Goal: Task Accomplishment & Management: Manage account settings

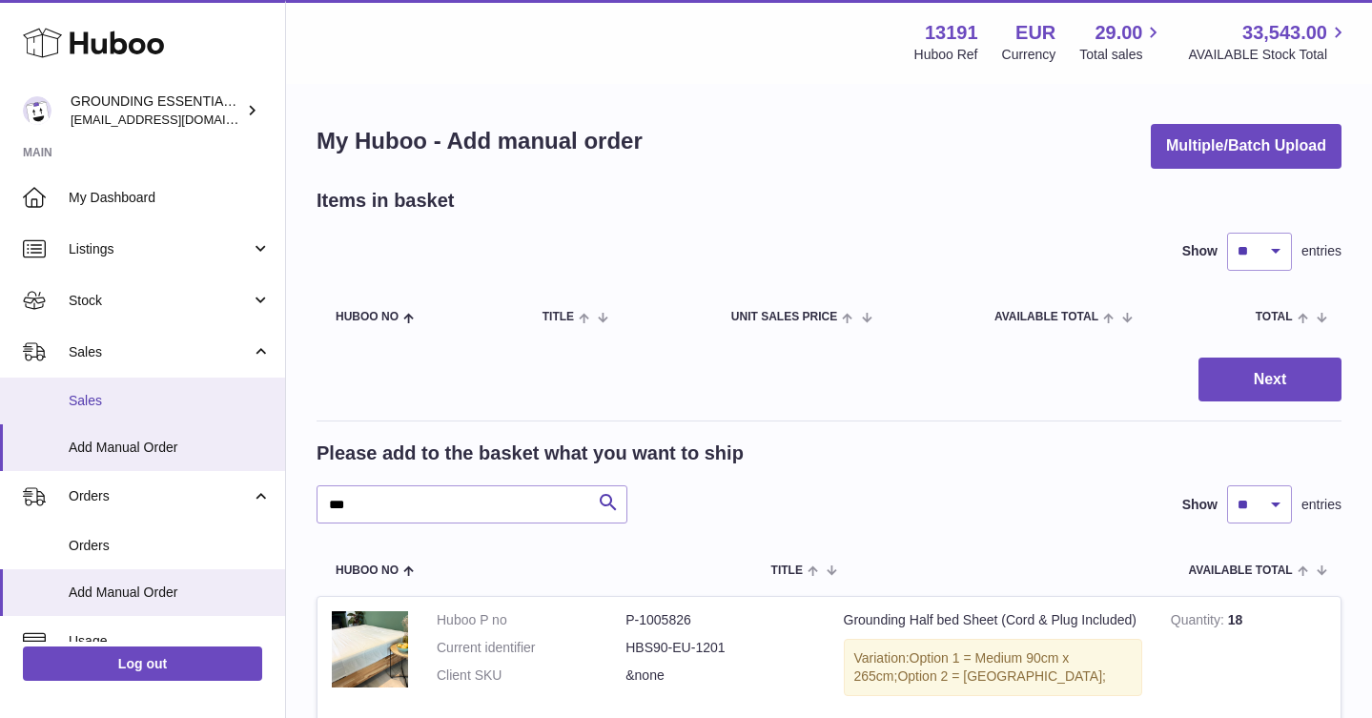
click at [162, 403] on span "Sales" at bounding box center [170, 401] width 202 height 18
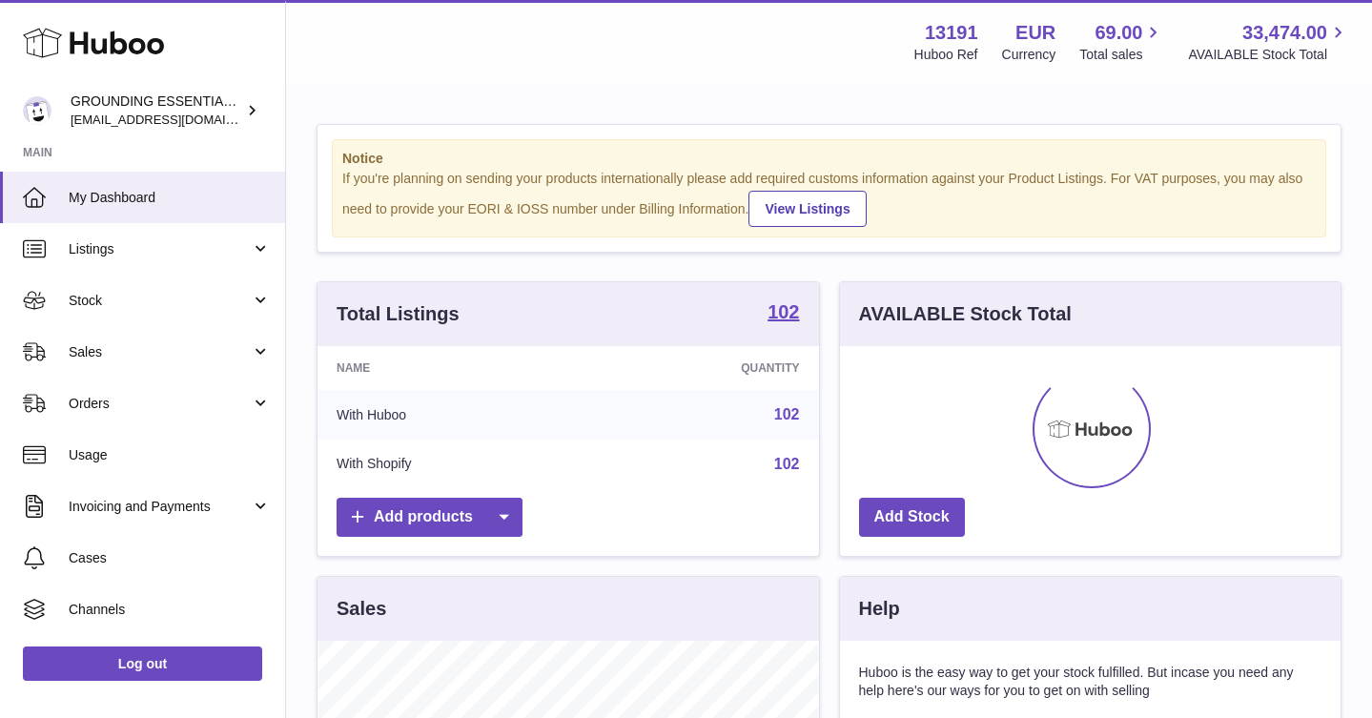
scroll to position [297, 501]
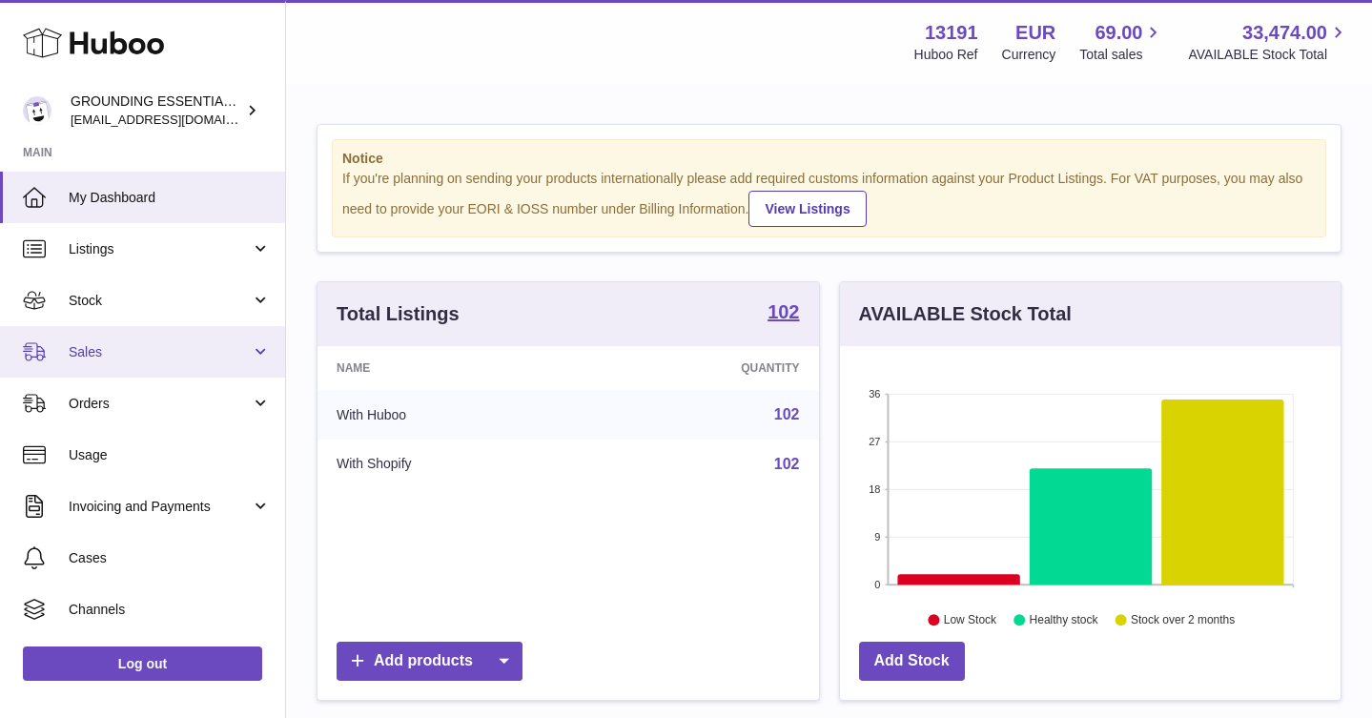
click at [97, 350] on span "Sales" at bounding box center [160, 352] width 182 height 18
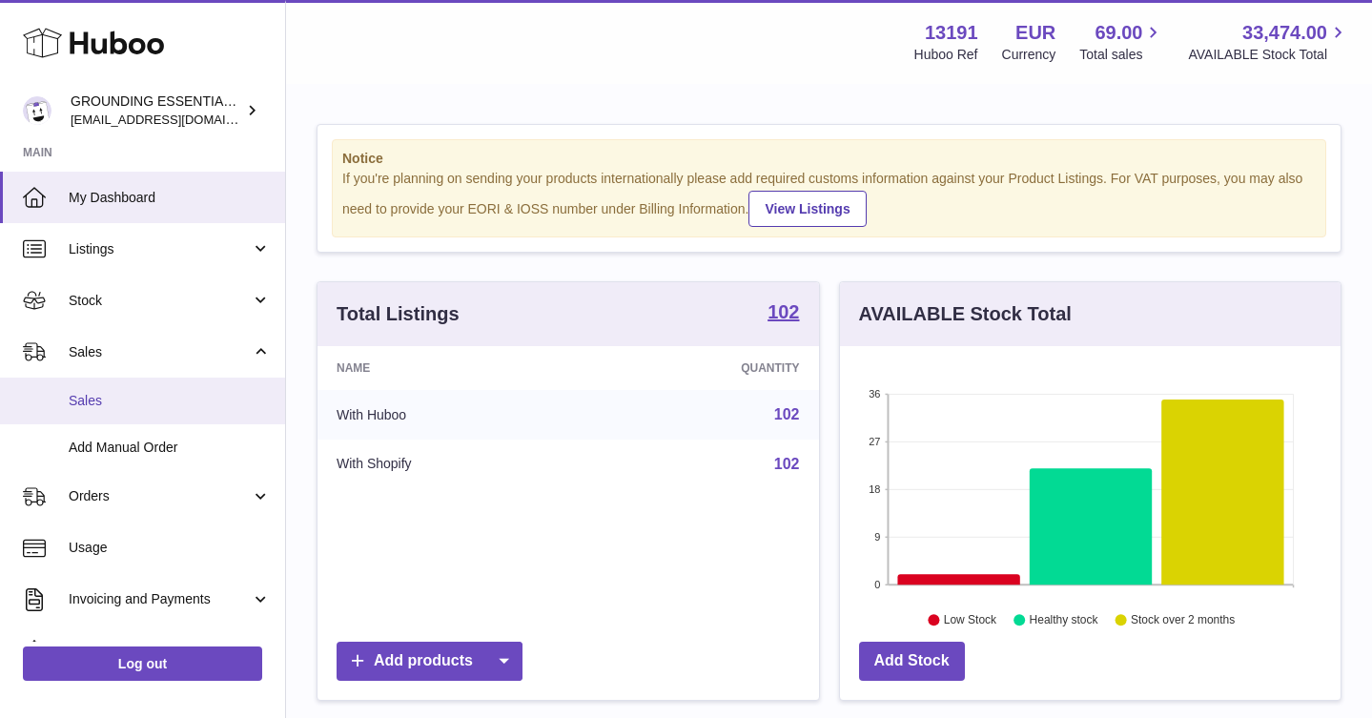
click at [123, 391] on link "Sales" at bounding box center [142, 401] width 285 height 47
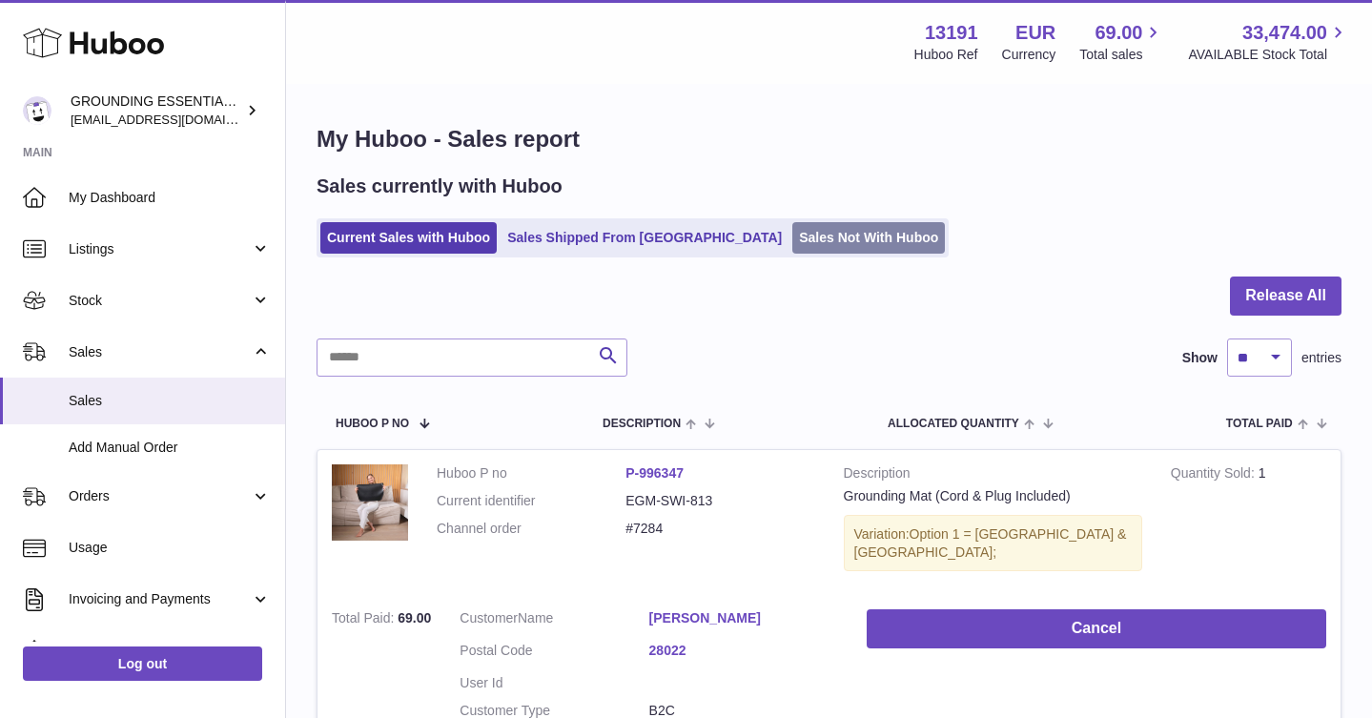
click at [794, 245] on link "Sales Not With Huboo" at bounding box center [868, 237] width 153 height 31
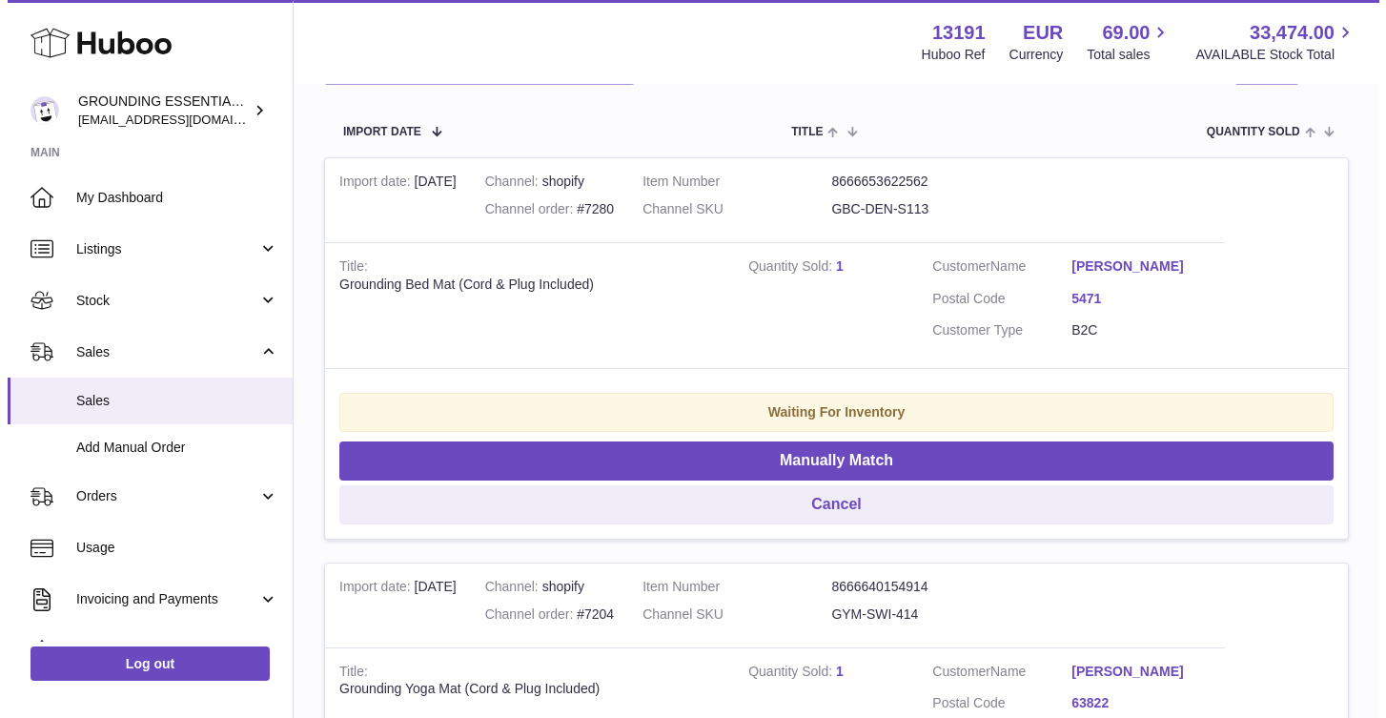
scroll to position [732, 0]
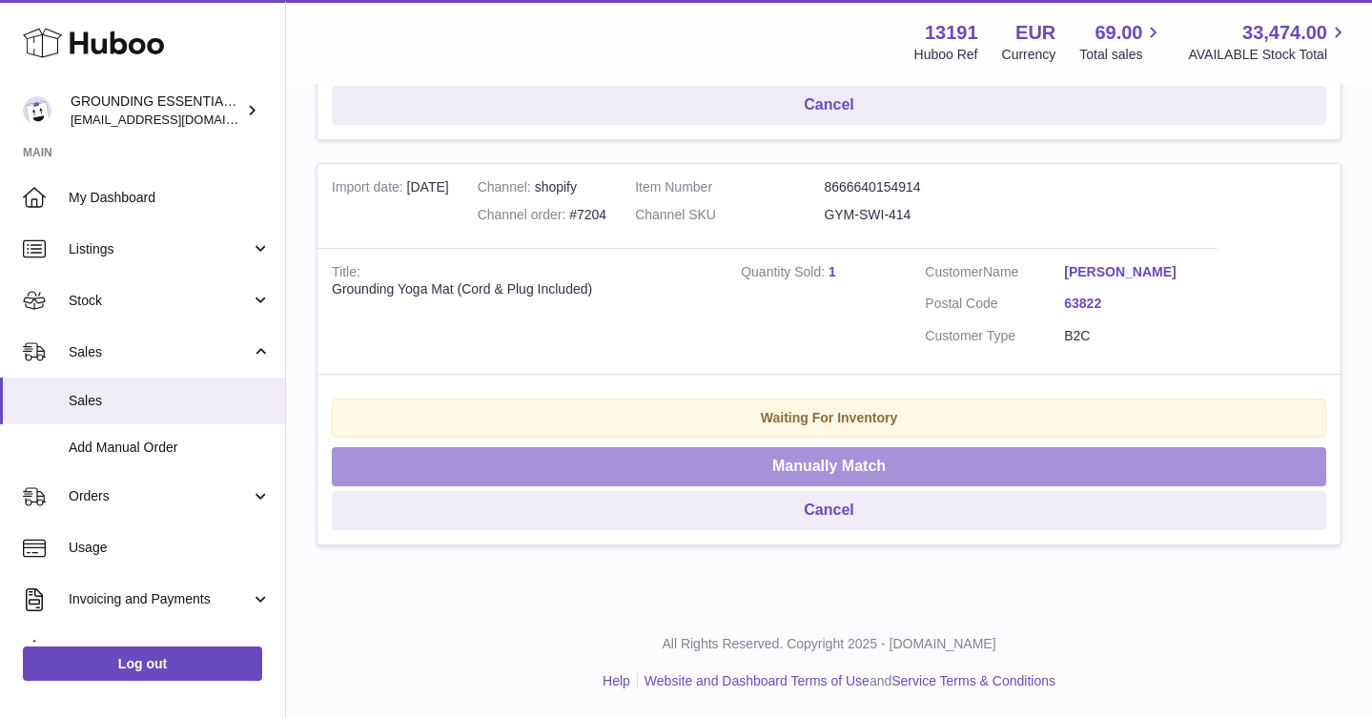
click at [881, 473] on button "Manually Match" at bounding box center [829, 466] width 994 height 39
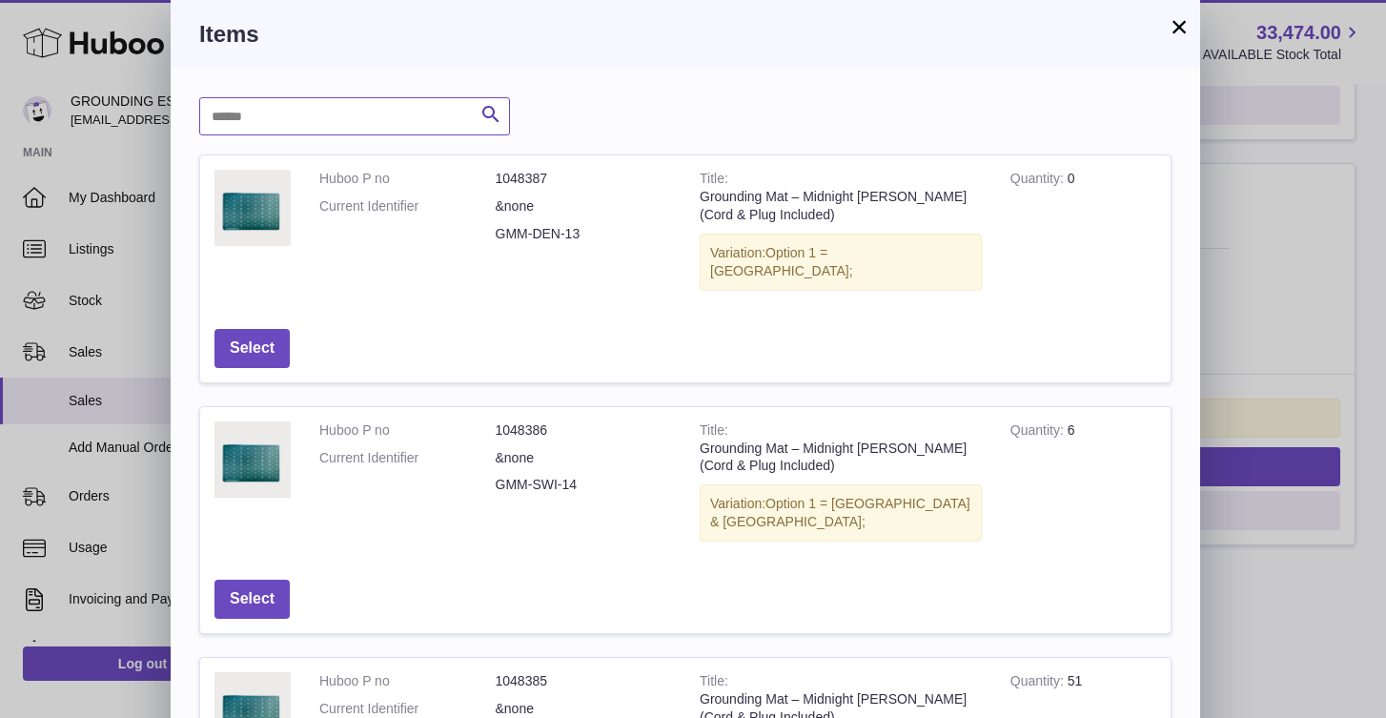
click at [419, 118] on input "text" at bounding box center [354, 116] width 311 height 38
type input "**********"
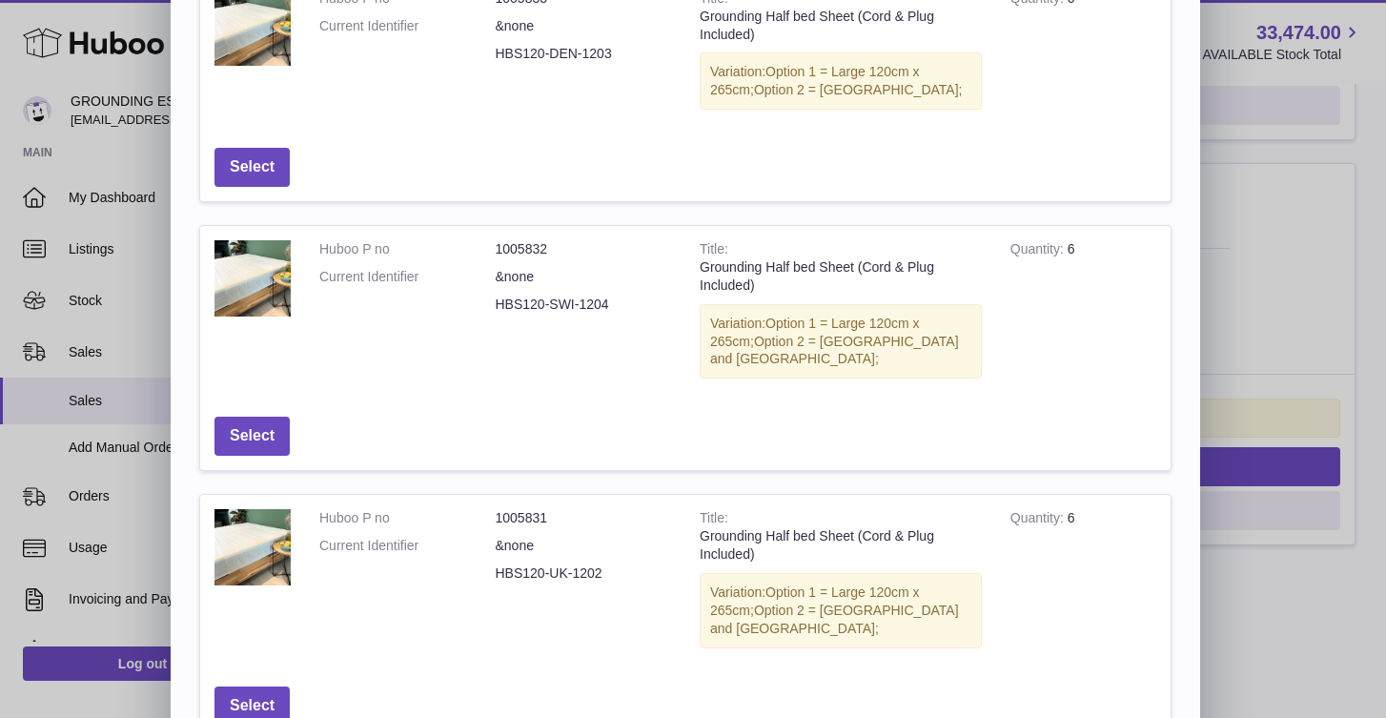
scroll to position [814, 0]
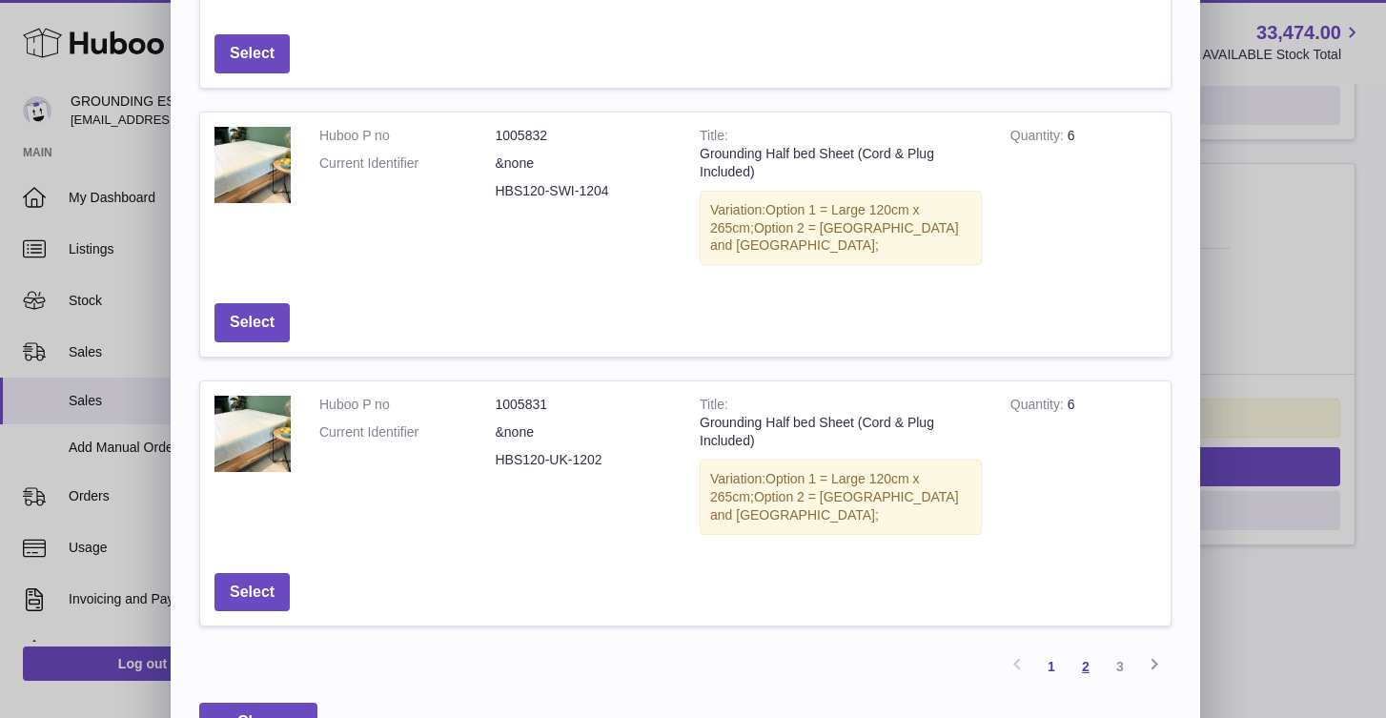
click at [1079, 649] on link "2" at bounding box center [1086, 666] width 34 height 34
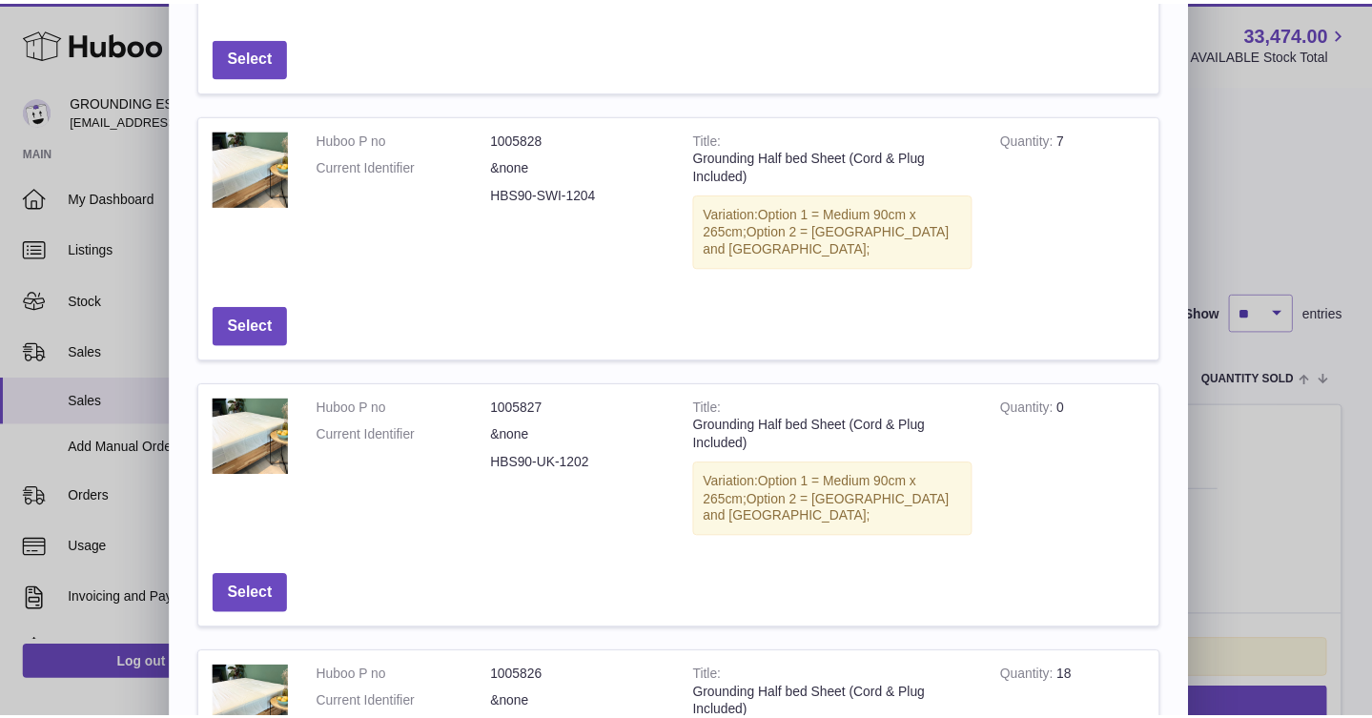
scroll to position [541, 0]
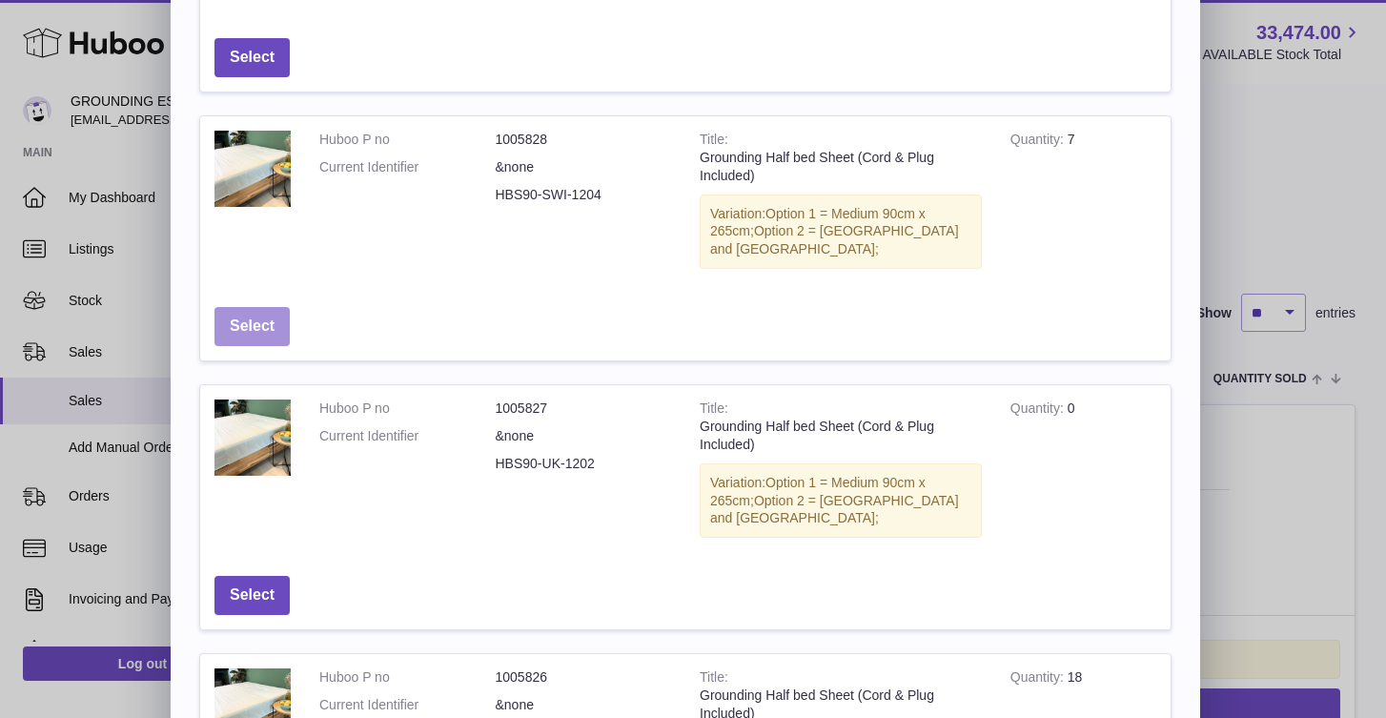
click at [257, 307] on button "Select" at bounding box center [252, 326] width 75 height 39
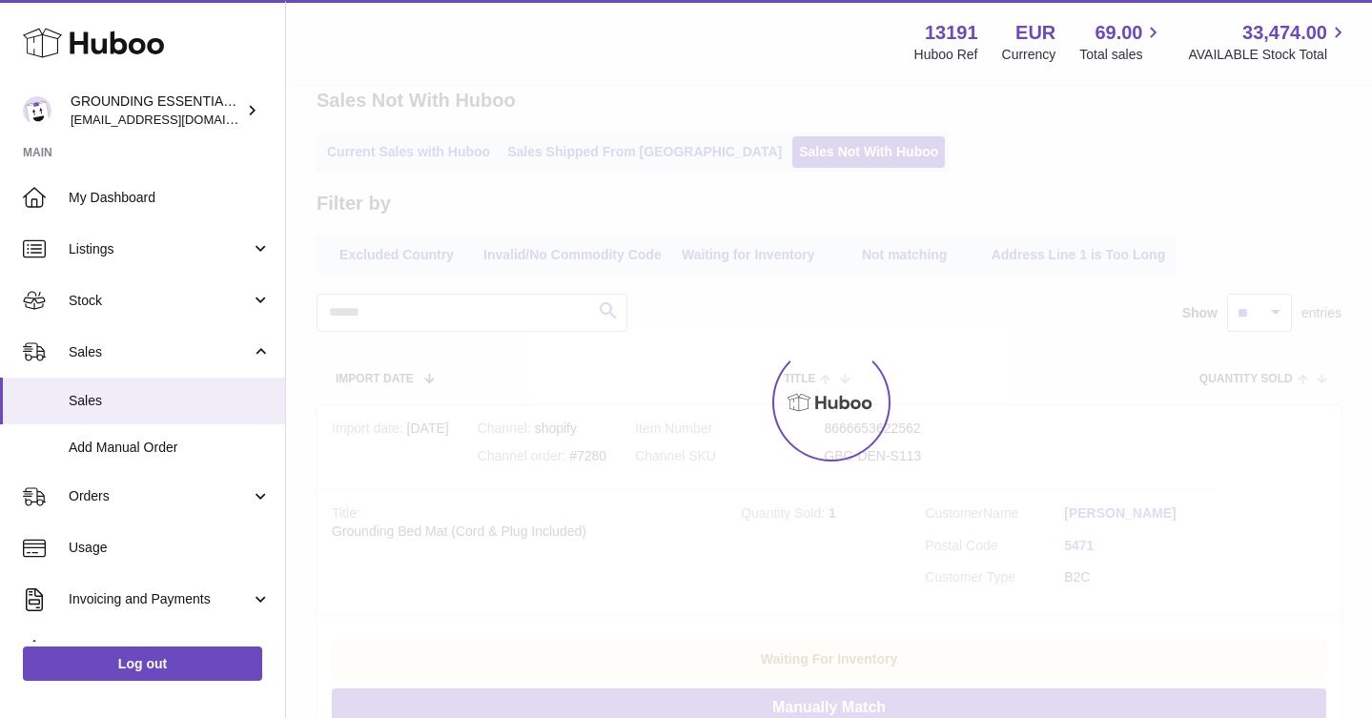
scroll to position [0, 0]
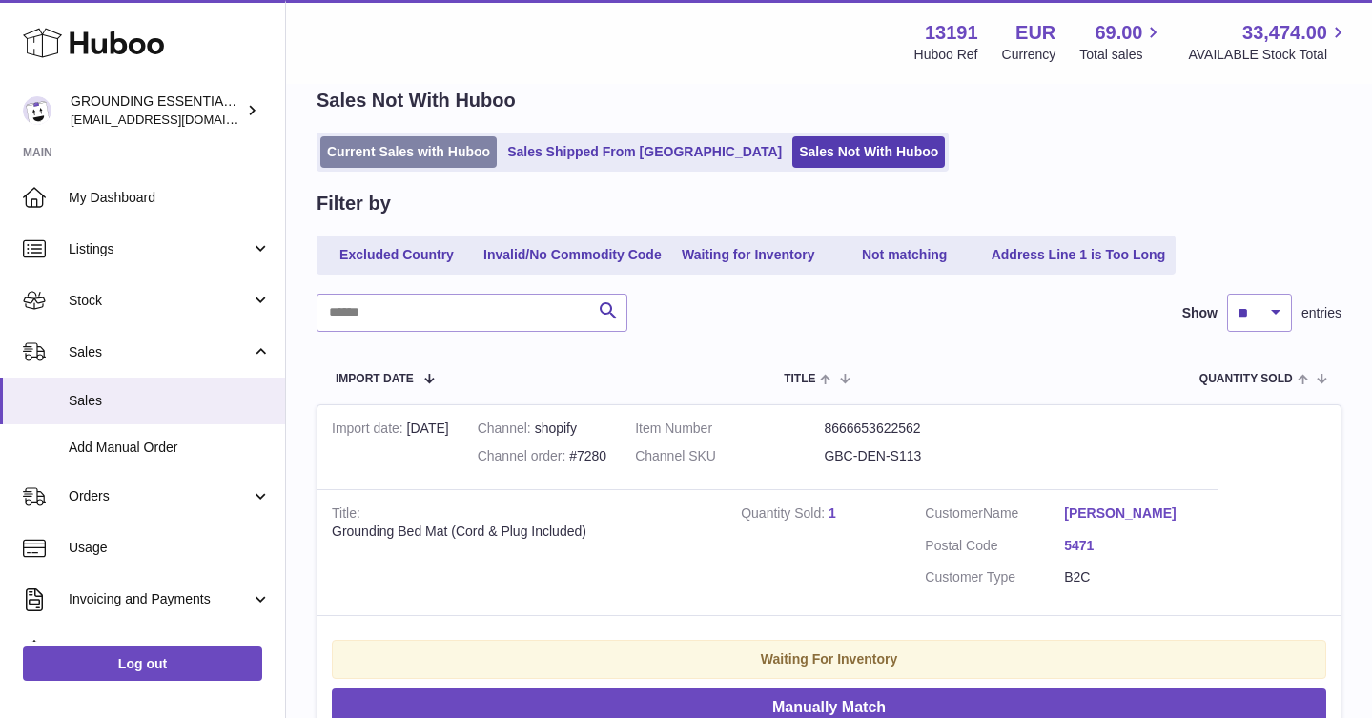
click at [404, 153] on link "Current Sales with Huboo" at bounding box center [408, 151] width 176 height 31
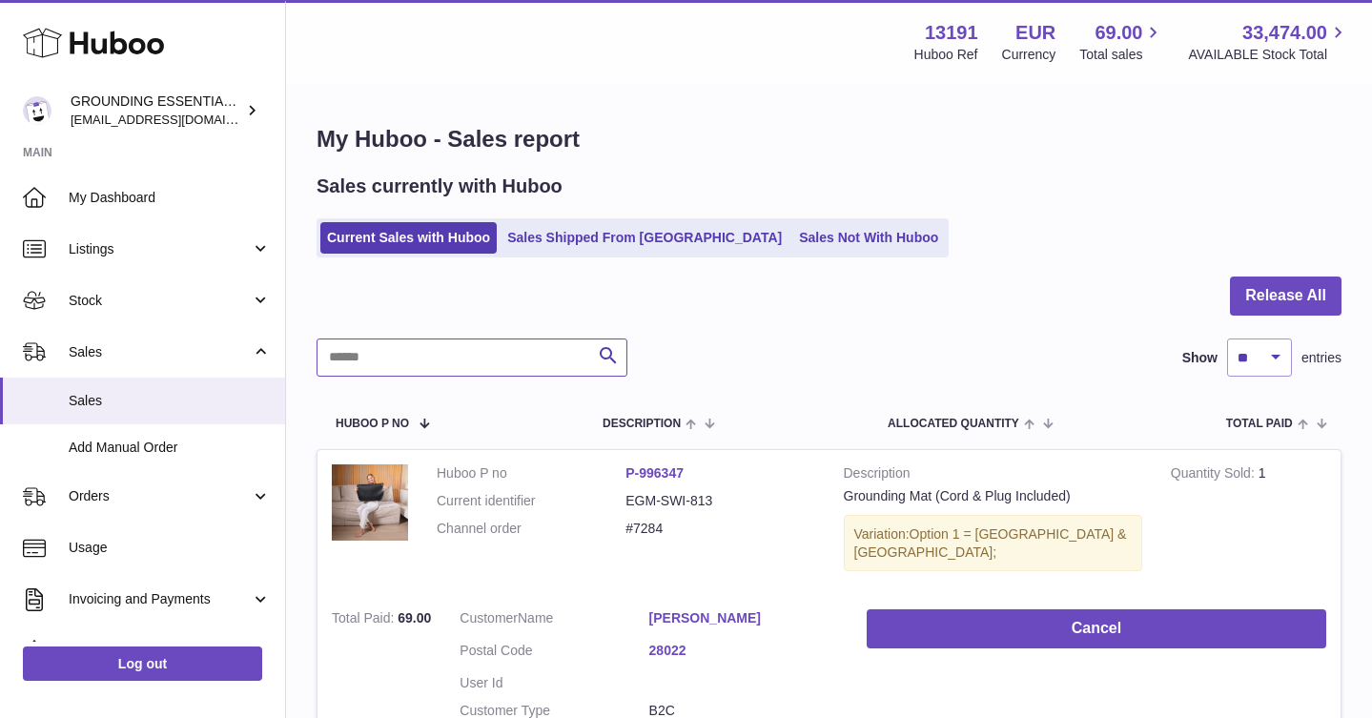
click at [417, 342] on input "text" at bounding box center [472, 357] width 311 height 38
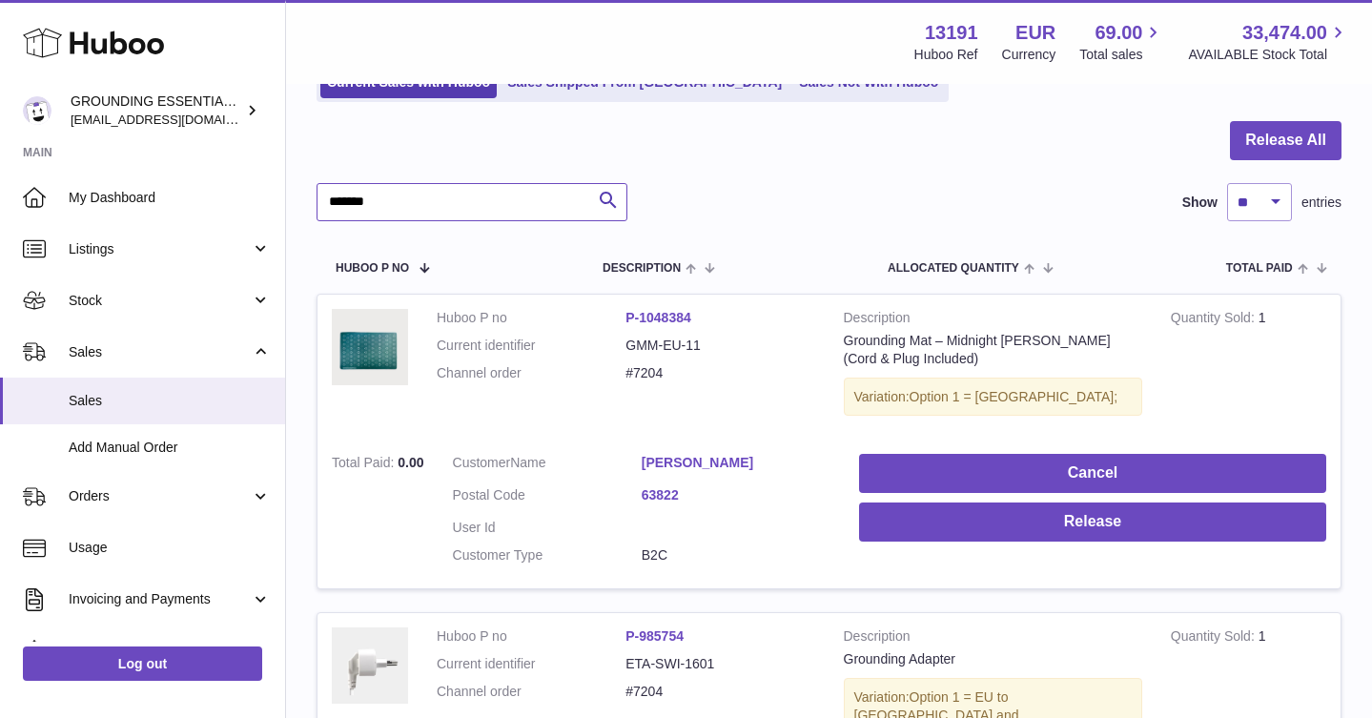
scroll to position [280, 0]
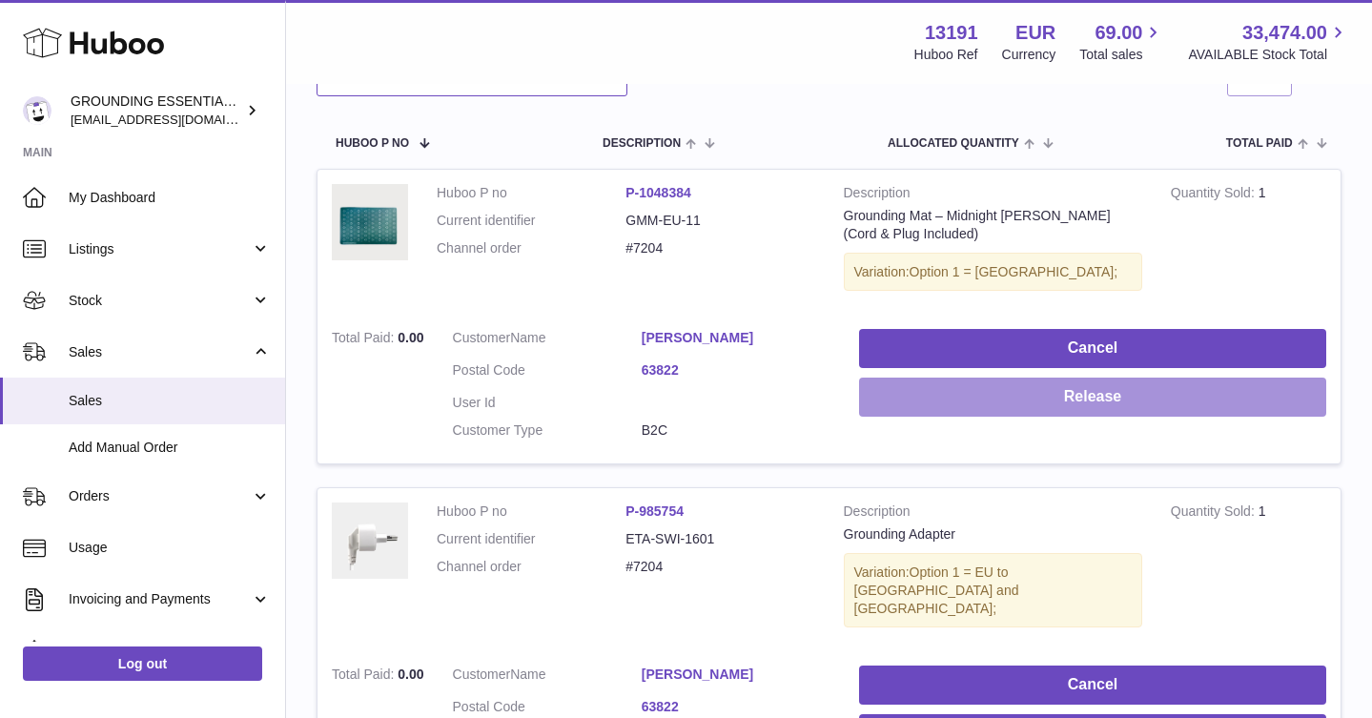
type input "*******"
click at [1143, 406] on button "Release" at bounding box center [1092, 397] width 467 height 39
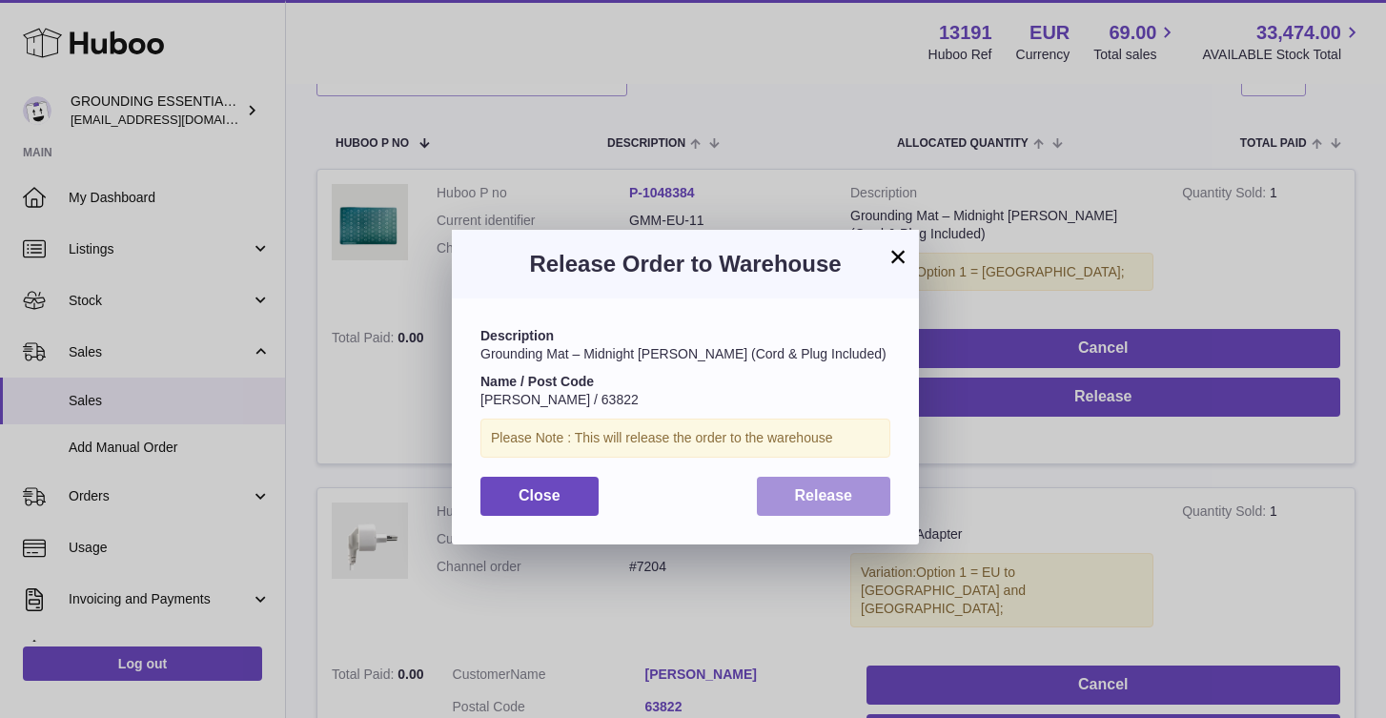
click at [805, 503] on span "Release" at bounding box center [824, 495] width 58 height 16
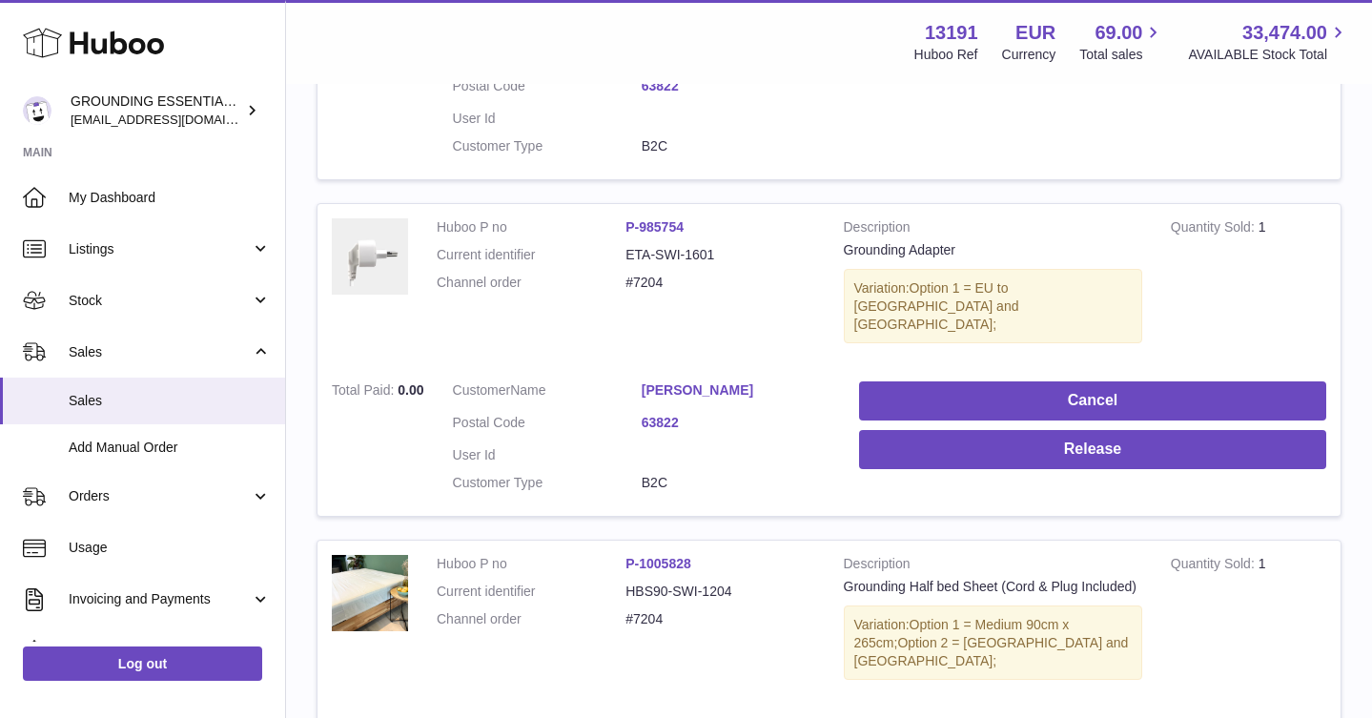
scroll to position [737, 0]
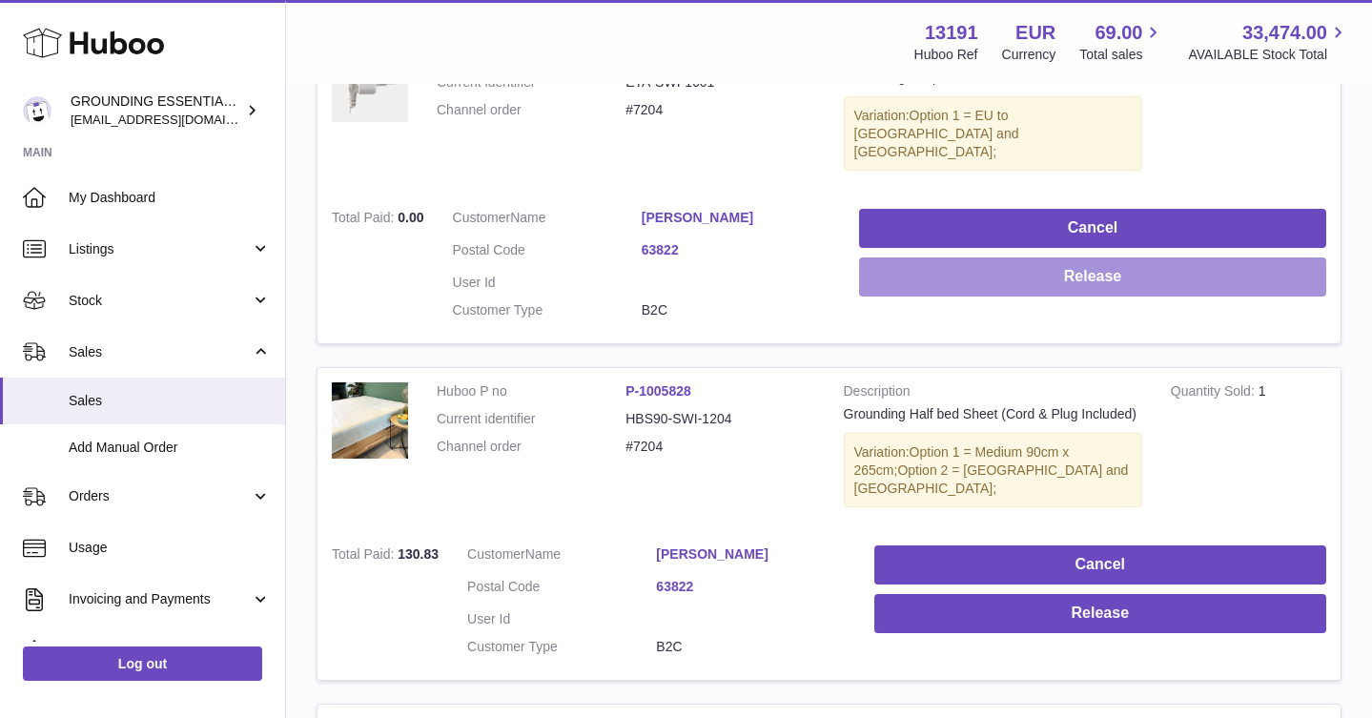
click at [1147, 265] on button "Release" at bounding box center [1092, 276] width 467 height 39
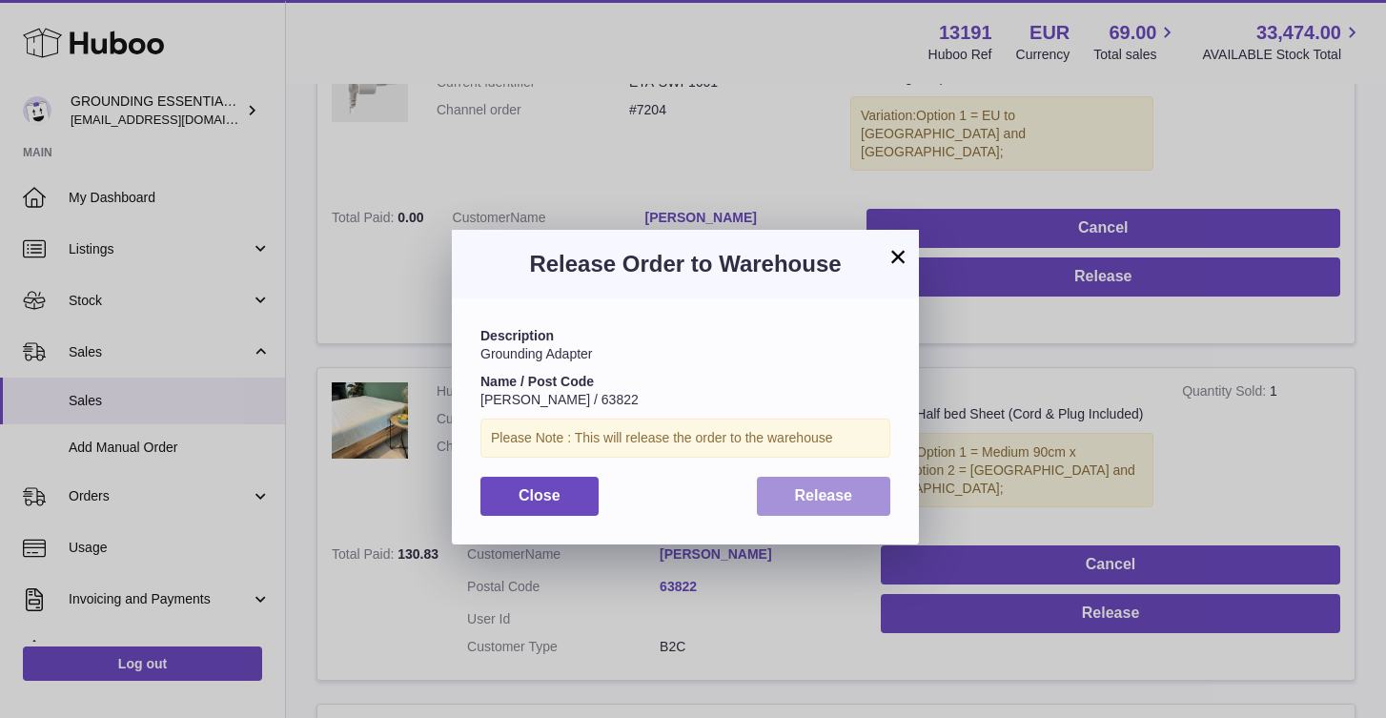
click at [830, 483] on button "Release" at bounding box center [824, 496] width 134 height 39
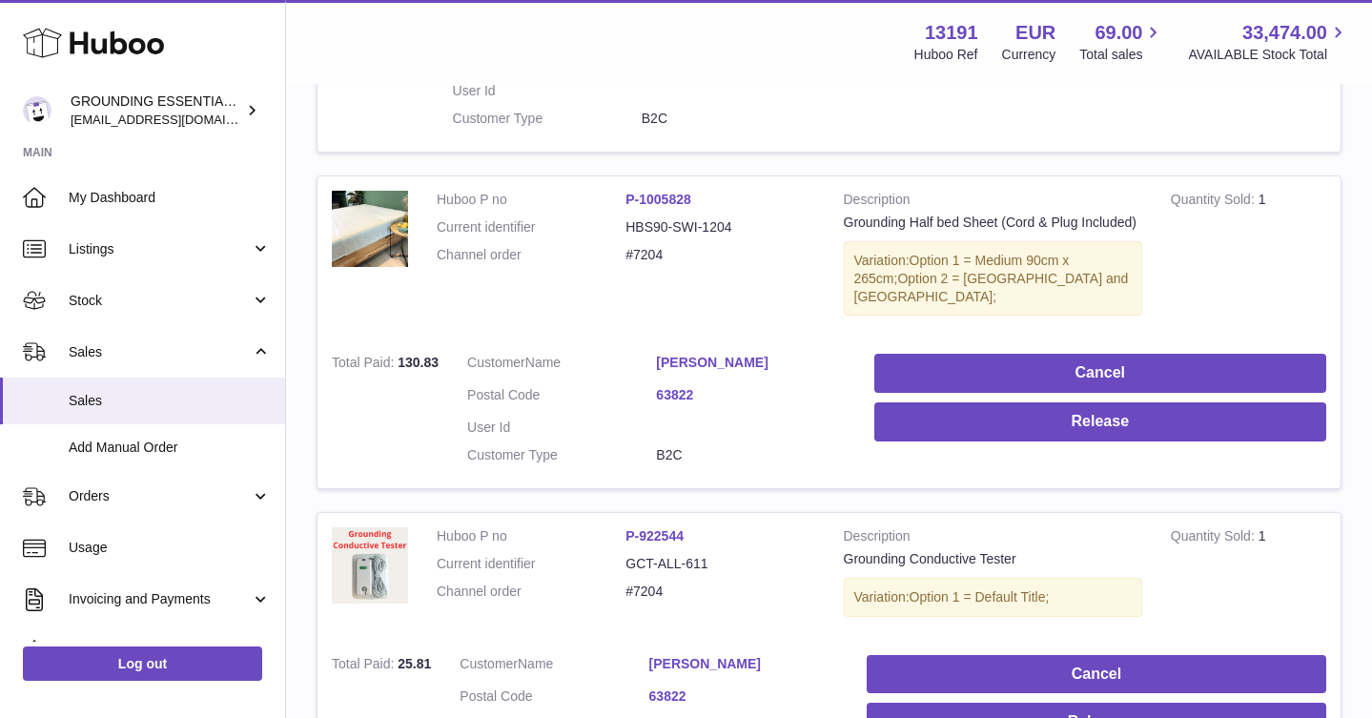
scroll to position [1053, 0]
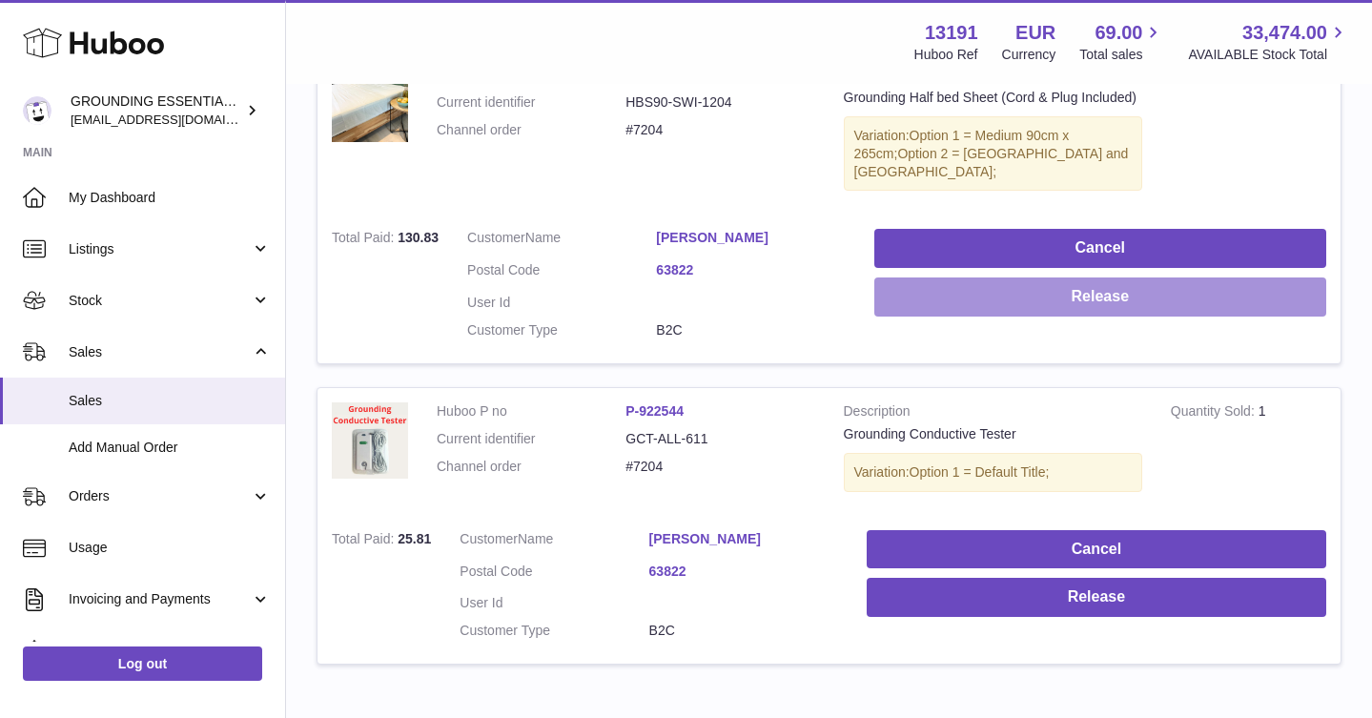
click at [1111, 277] on button "Release" at bounding box center [1100, 296] width 452 height 39
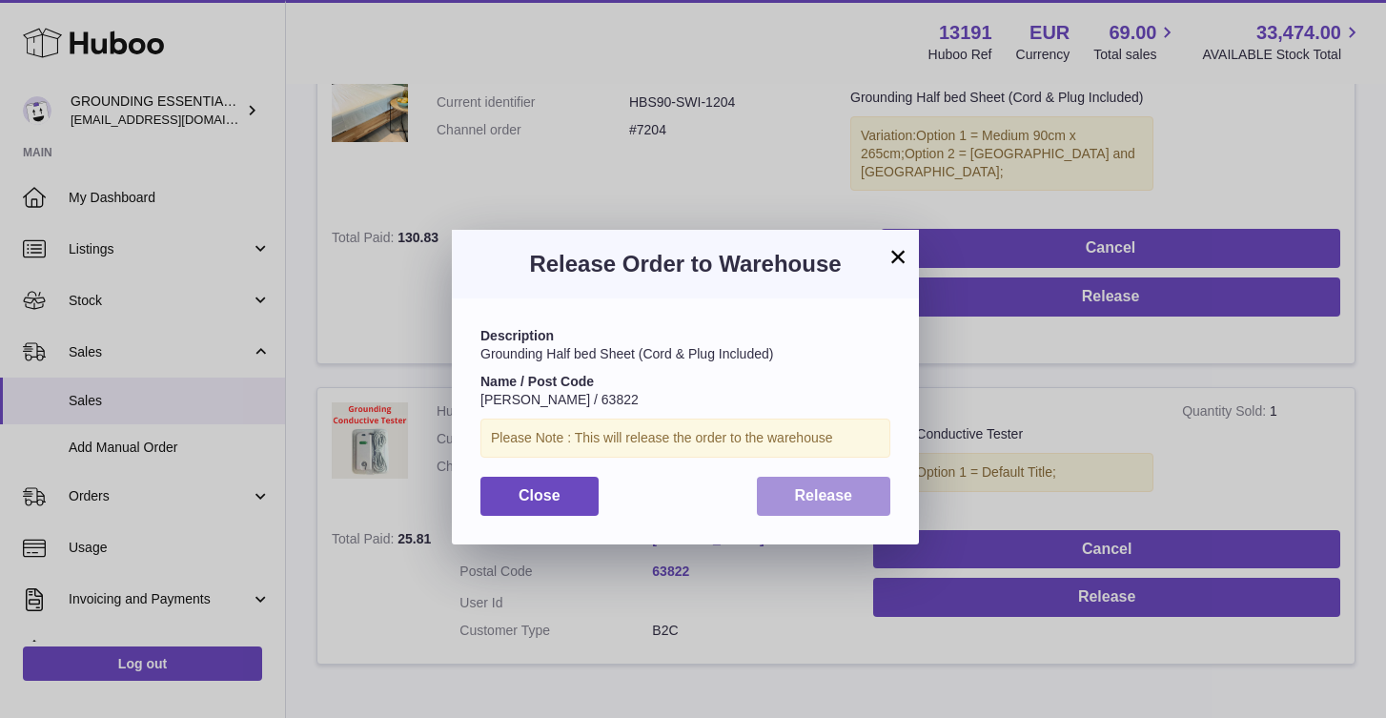
click at [851, 514] on button "Release" at bounding box center [824, 496] width 134 height 39
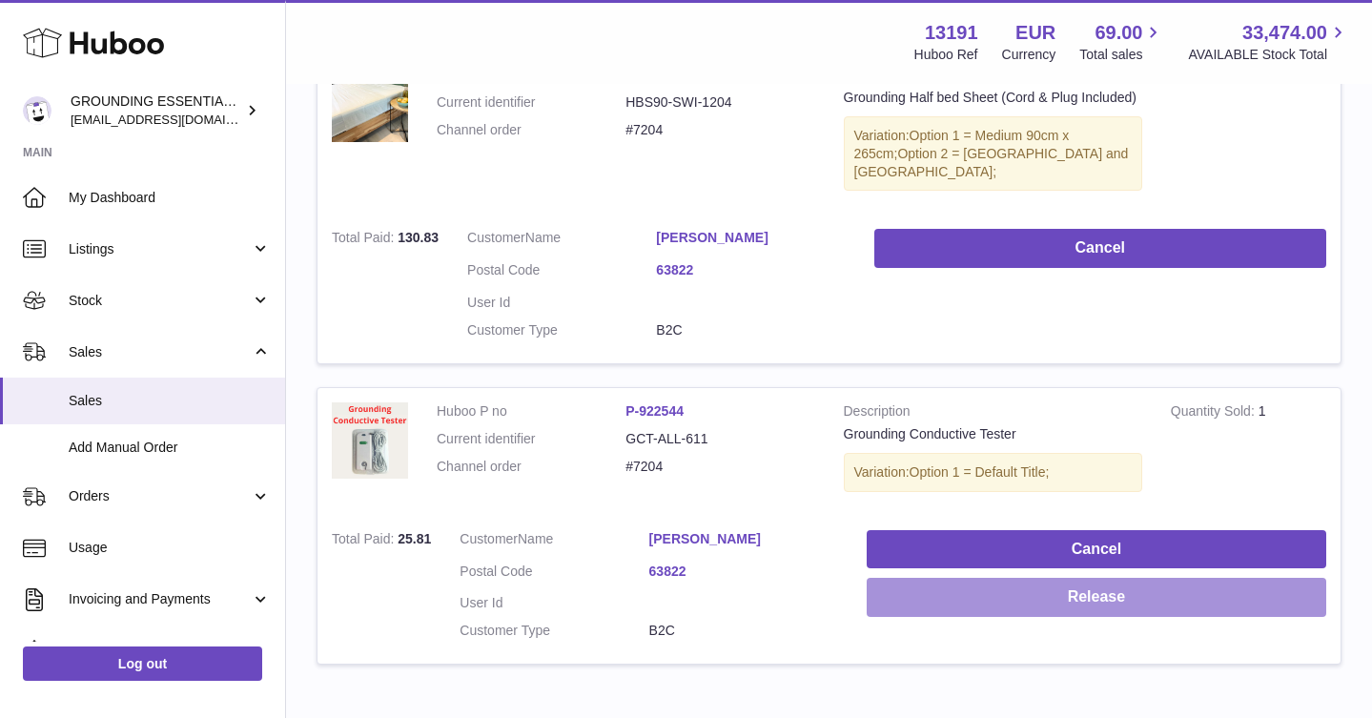
click at [1119, 578] on button "Release" at bounding box center [1097, 597] width 460 height 39
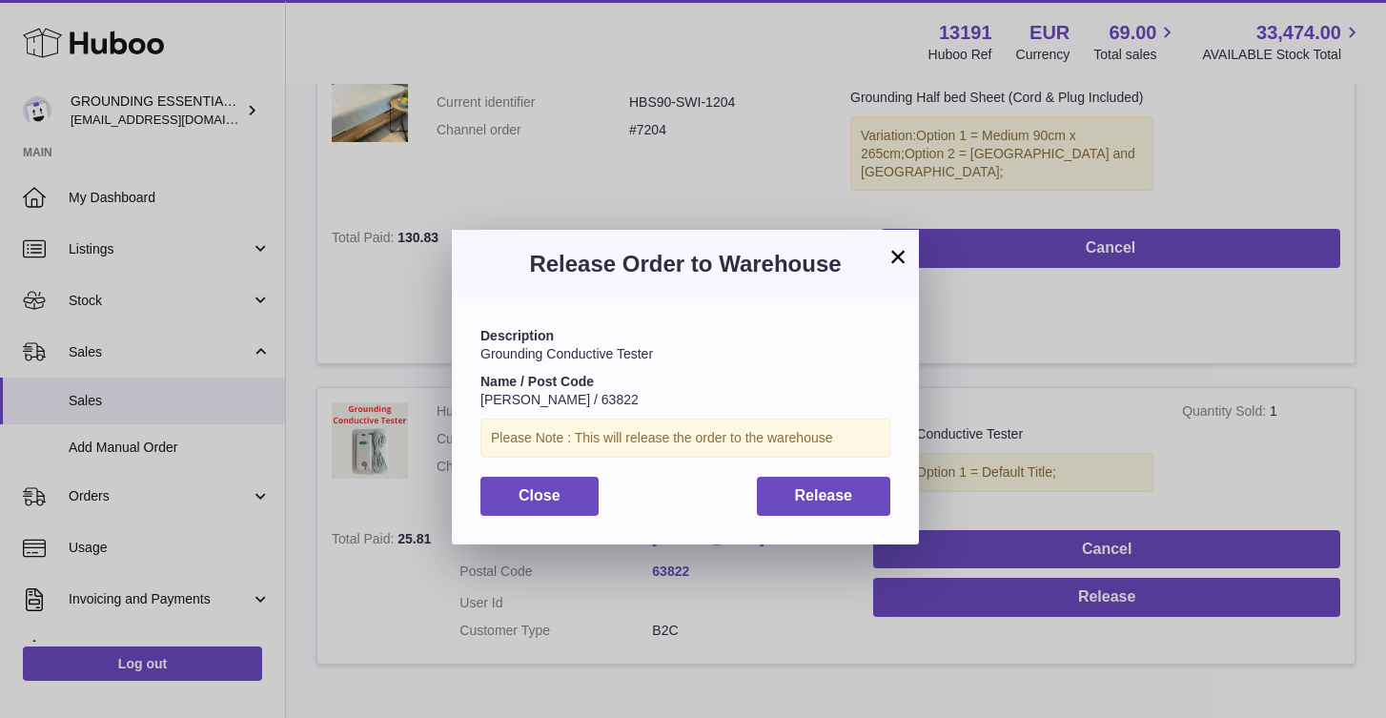
click at [804, 516] on div "Description Grounding Conductive Tester Name / Post Code Daniela Corradetti / 6…" at bounding box center [685, 420] width 467 height 245
click at [797, 500] on span "Release" at bounding box center [824, 495] width 58 height 16
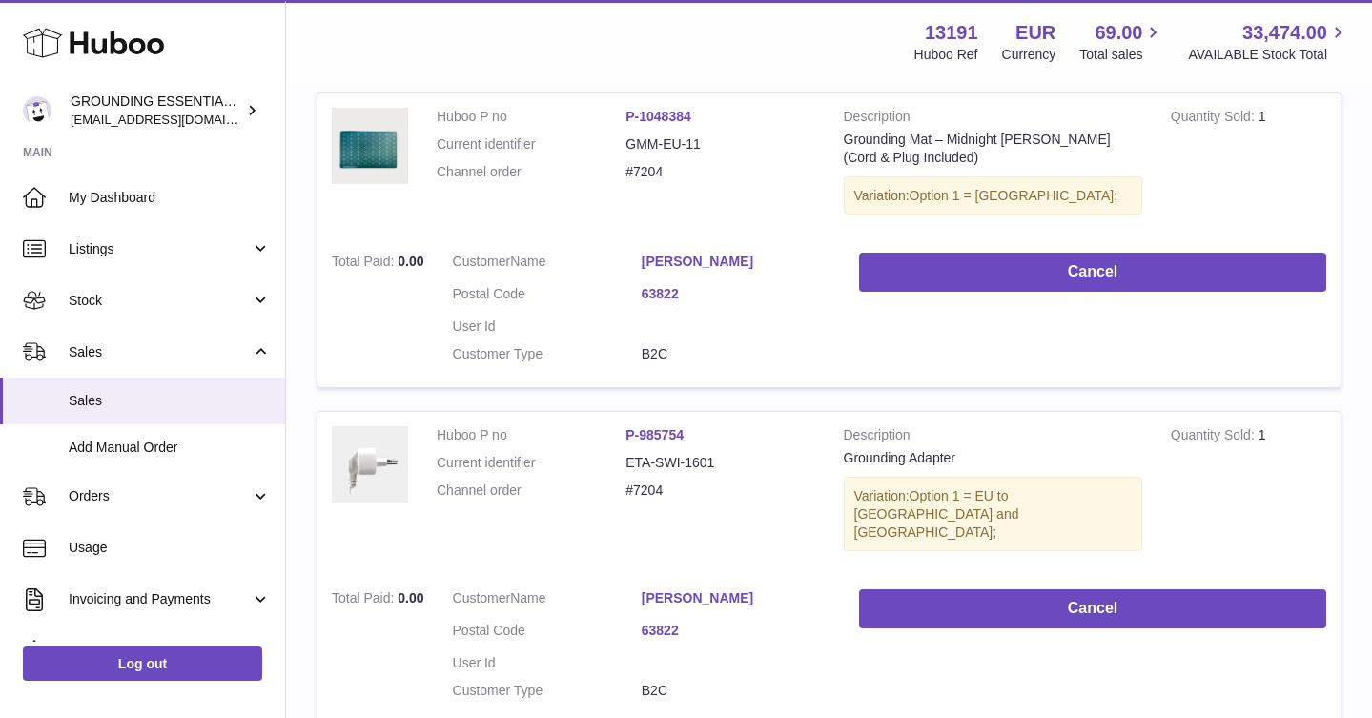
scroll to position [20, 0]
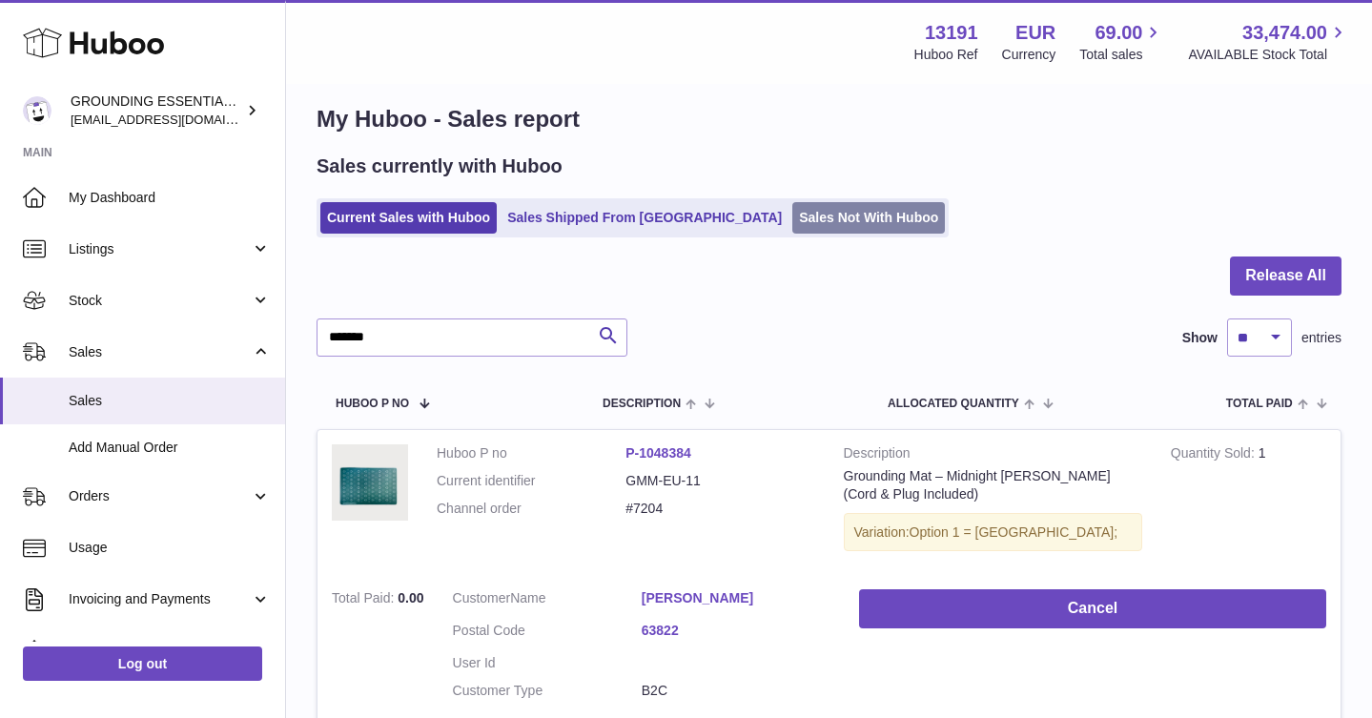
click at [792, 227] on link "Sales Not With Huboo" at bounding box center [868, 217] width 153 height 31
